Goal: Information Seeking & Learning: Find specific fact

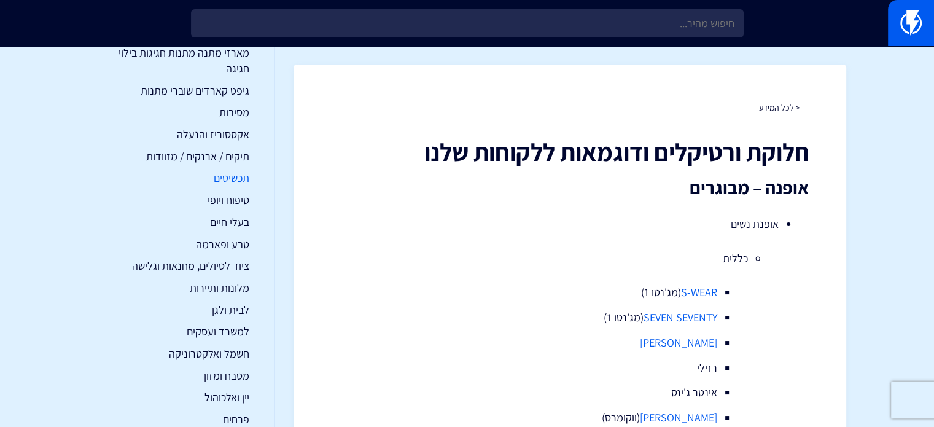
scroll to position [163, 0]
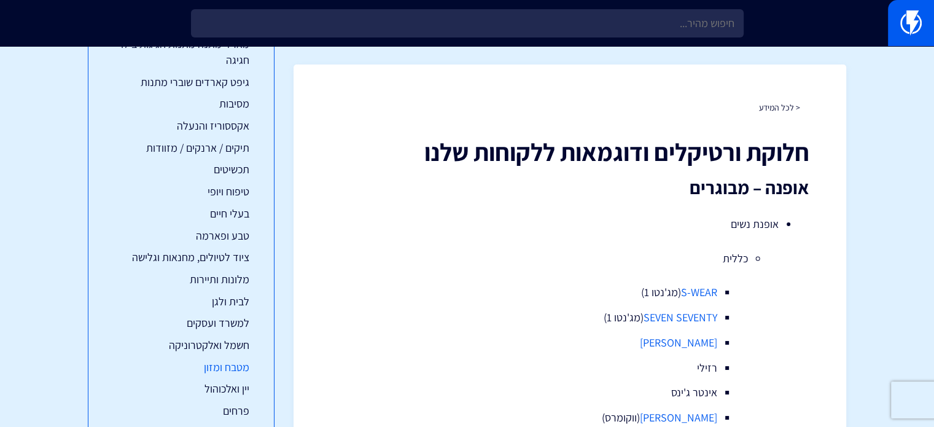
click at [233, 363] on link "מטבח ומזון" at bounding box center [181, 367] width 136 height 16
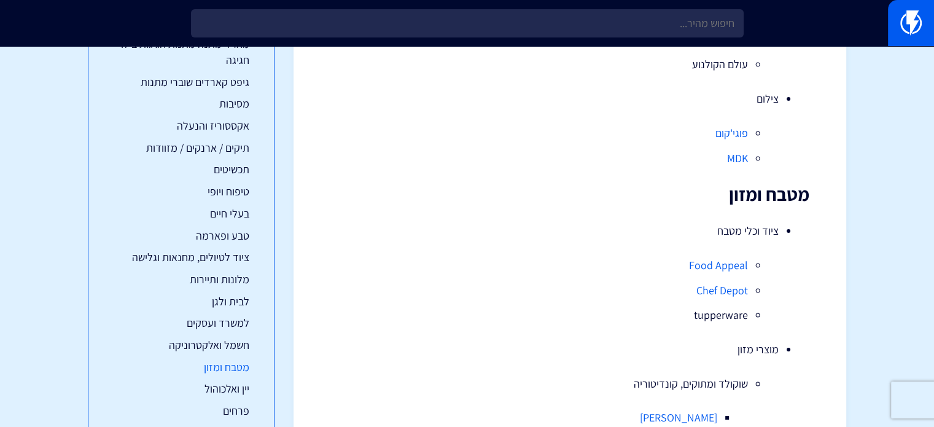
scroll to position [9533, 0]
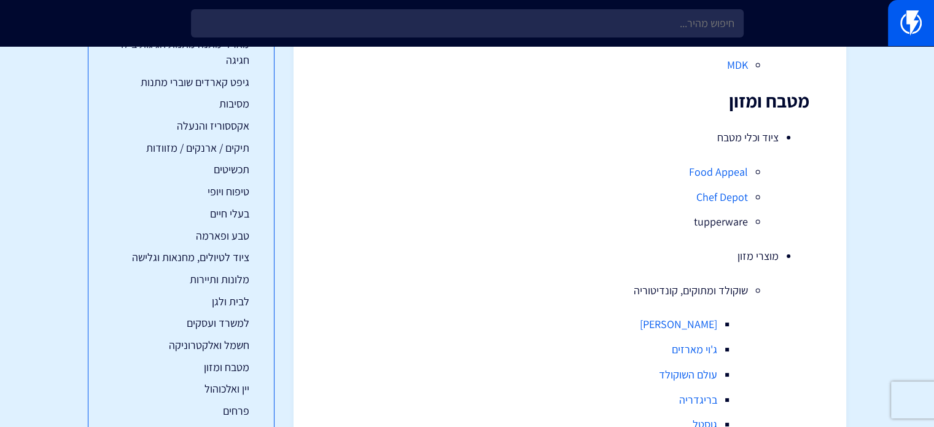
click at [716, 226] on li "tupperware" at bounding box center [570, 222] width 356 height 16
copy li "tupperware"
click at [663, 196] on li "Chef Depot" at bounding box center [570, 197] width 356 height 16
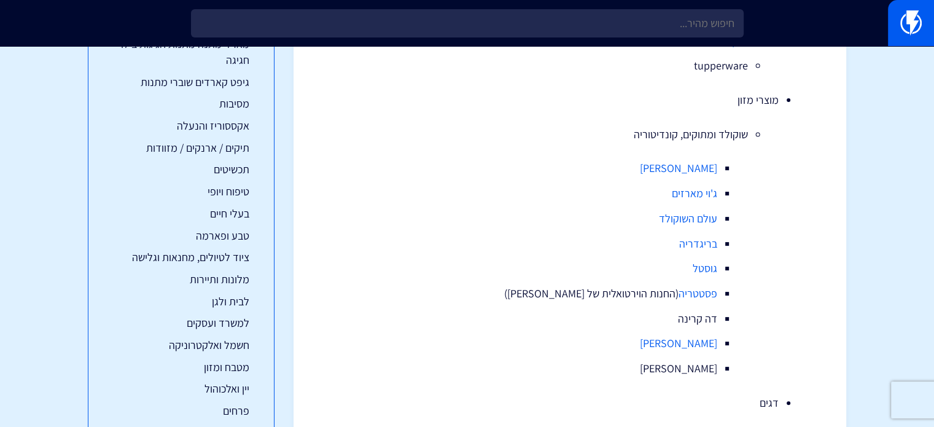
scroll to position [9697, 0]
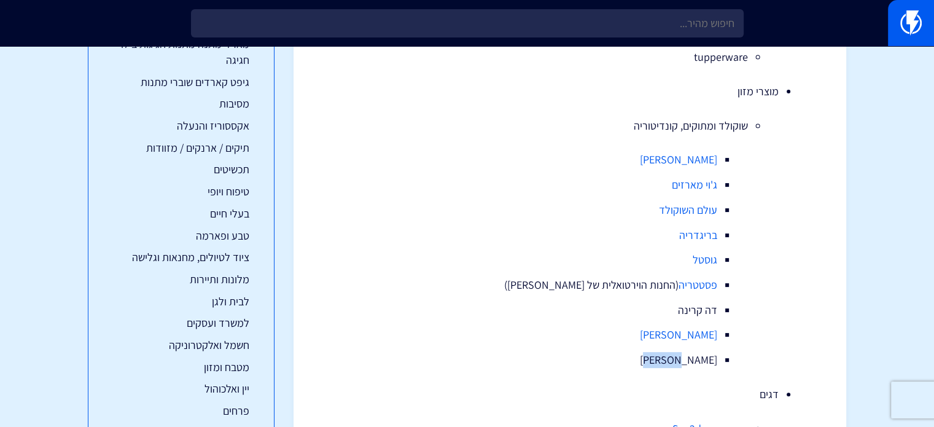
drag, startPoint x: 678, startPoint y: 356, endPoint x: 709, endPoint y: 360, distance: 32.2
click at [709, 360] on li "[PERSON_NAME]" at bounding box center [569, 360] width 295 height 16
drag, startPoint x: 678, startPoint y: 364, endPoint x: 714, endPoint y: 366, distance: 36.3
click at [714, 366] on li "[PERSON_NAME]" at bounding box center [569, 360] width 295 height 16
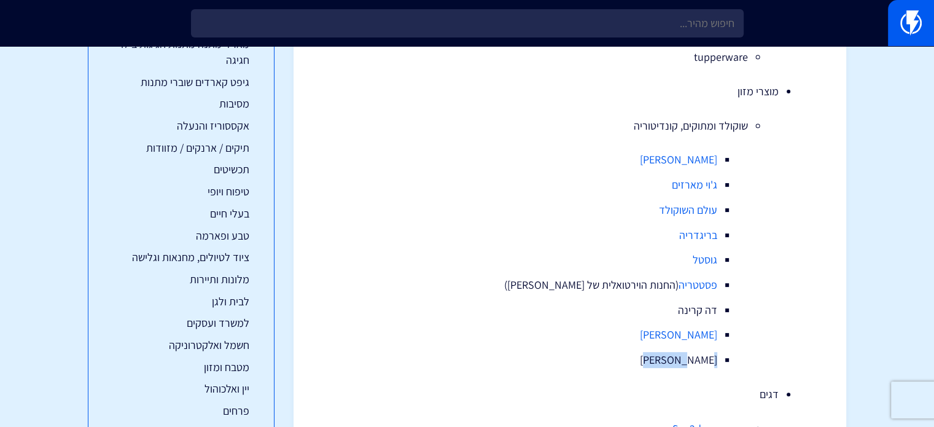
copy li "[PERSON_NAME]"
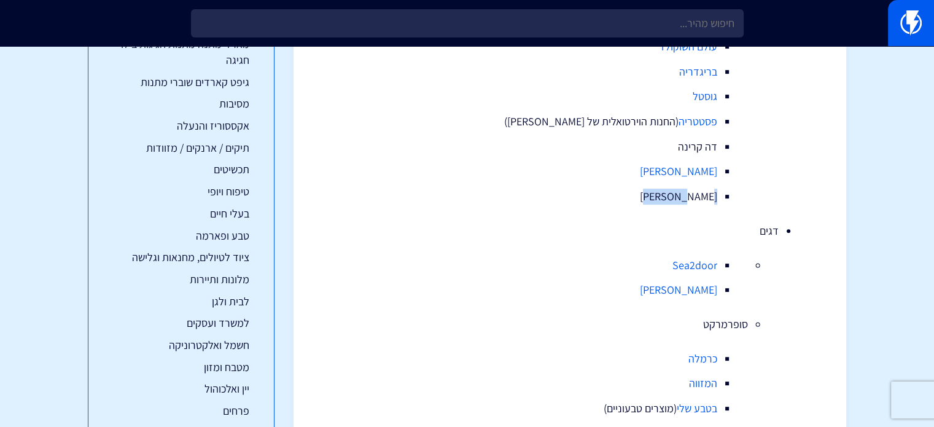
scroll to position [10024, 0]
